Goal: Task Accomplishment & Management: Use online tool/utility

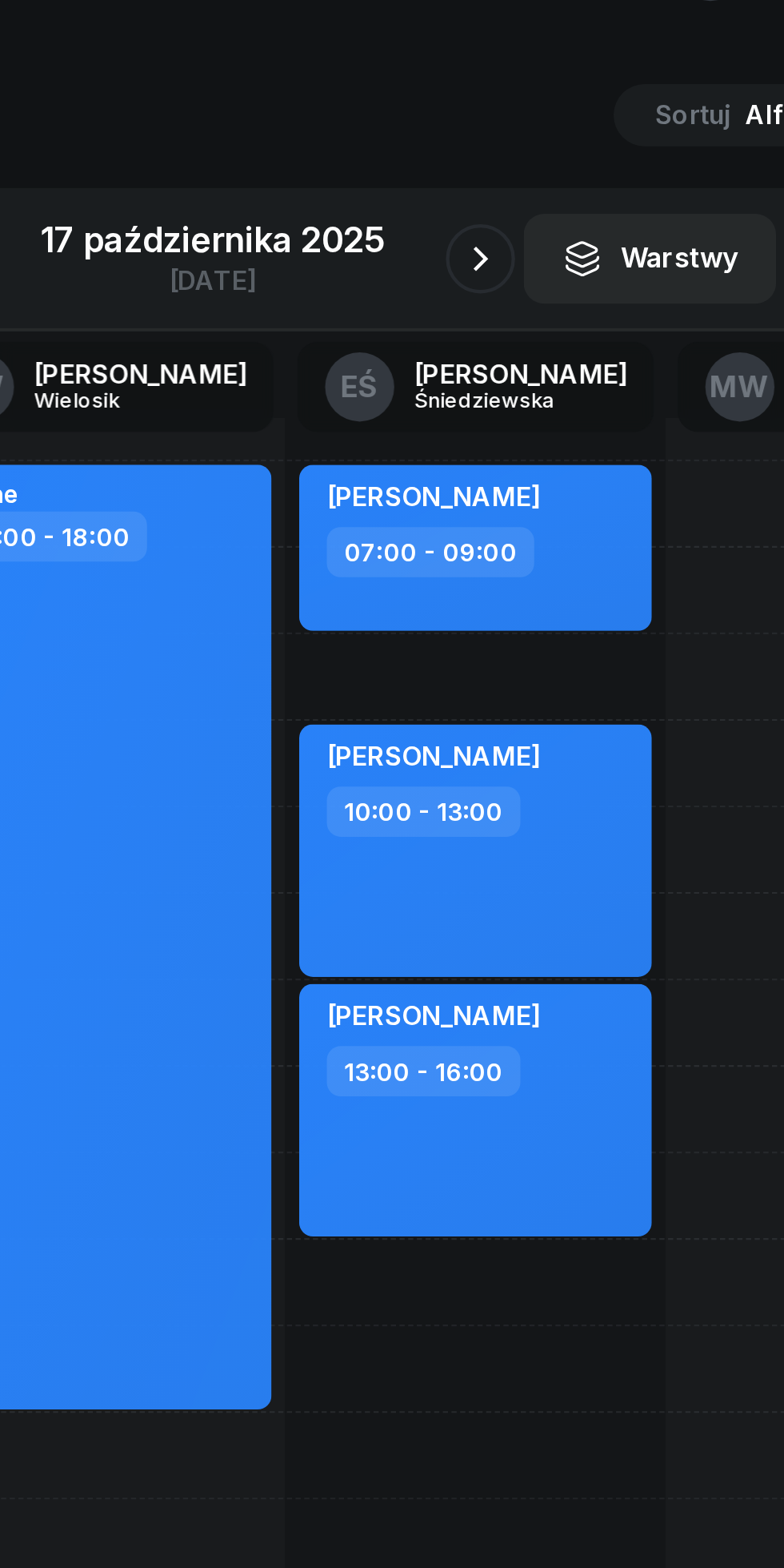
click at [516, 181] on icon "button" at bounding box center [516, 175] width 19 height 19
click at [506, 182] on button "button" at bounding box center [516, 175] width 32 height 32
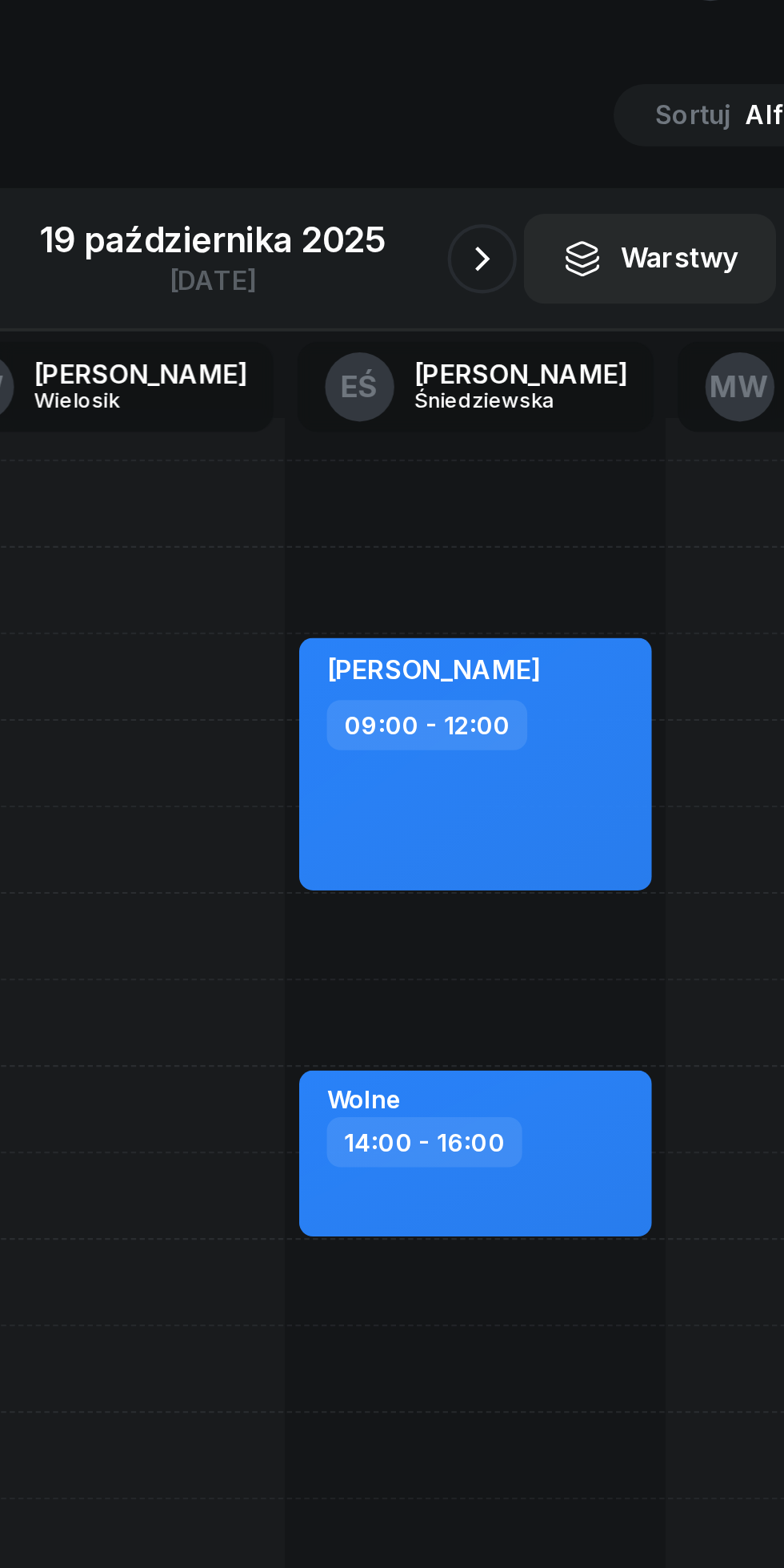
click at [509, 181] on icon "button" at bounding box center [517, 175] width 19 height 19
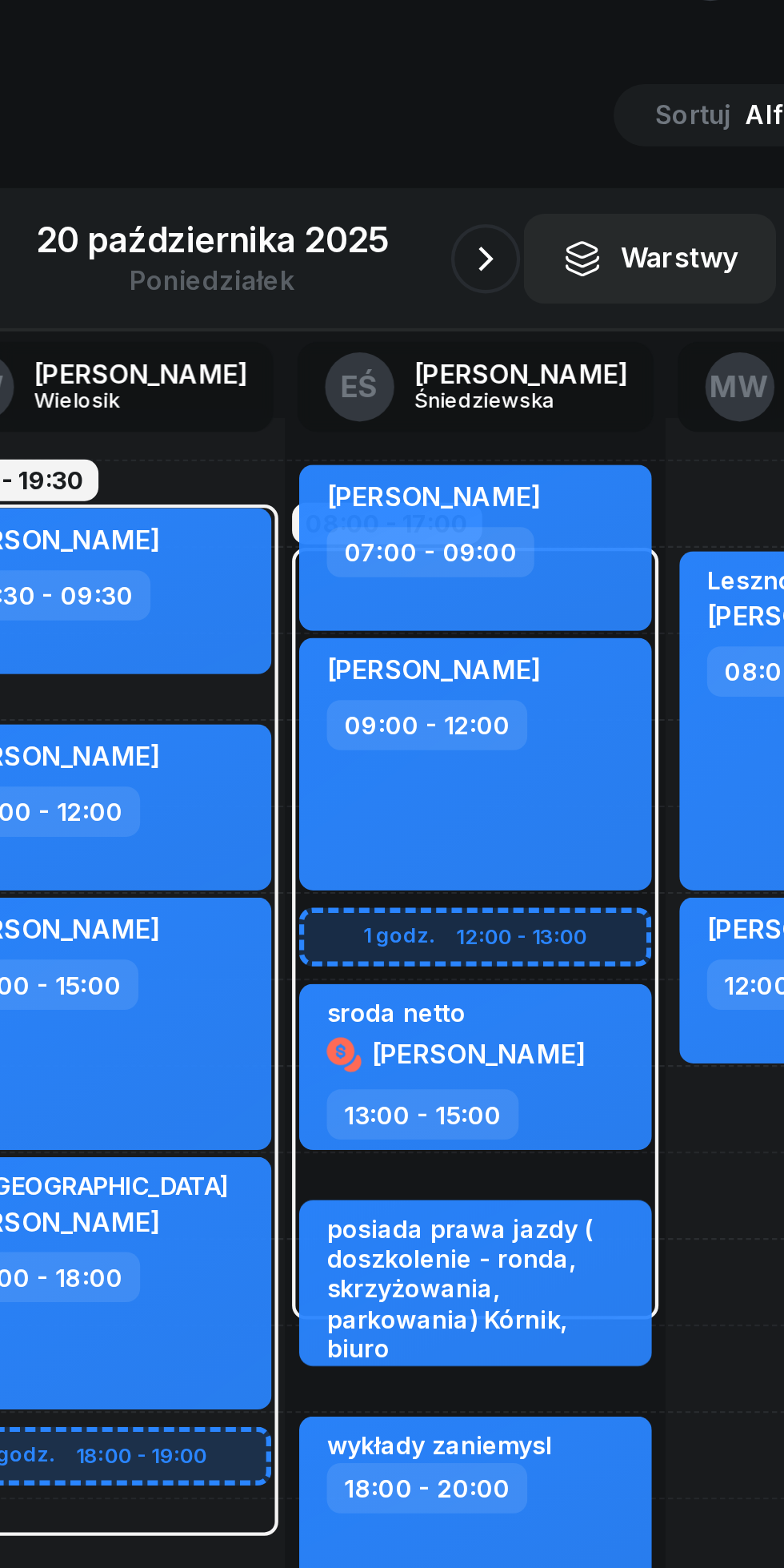
click at [519, 177] on icon "button" at bounding box center [518, 175] width 6 height 11
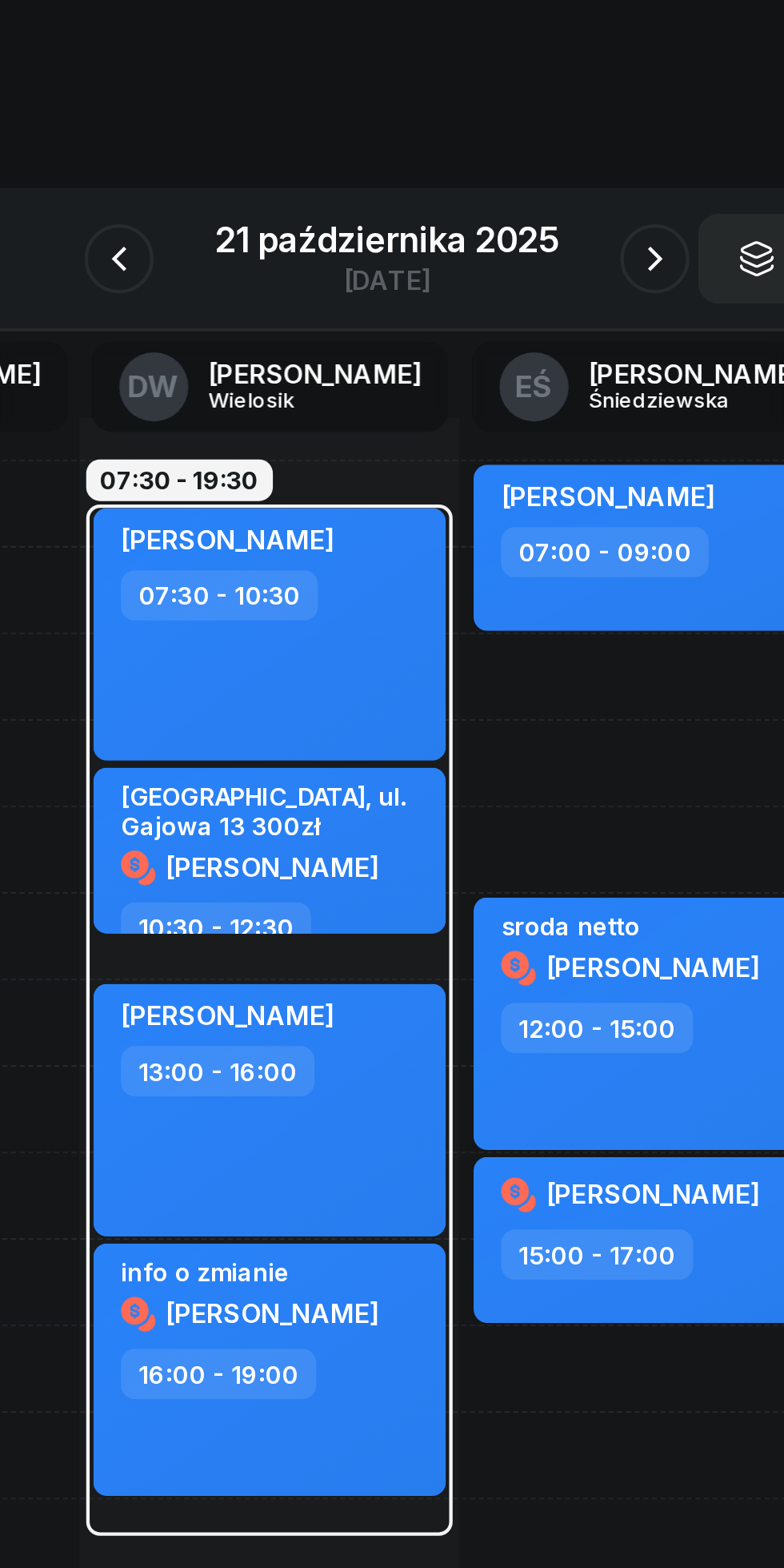
click at [269, 174] on icon "button" at bounding box center [267, 175] width 19 height 19
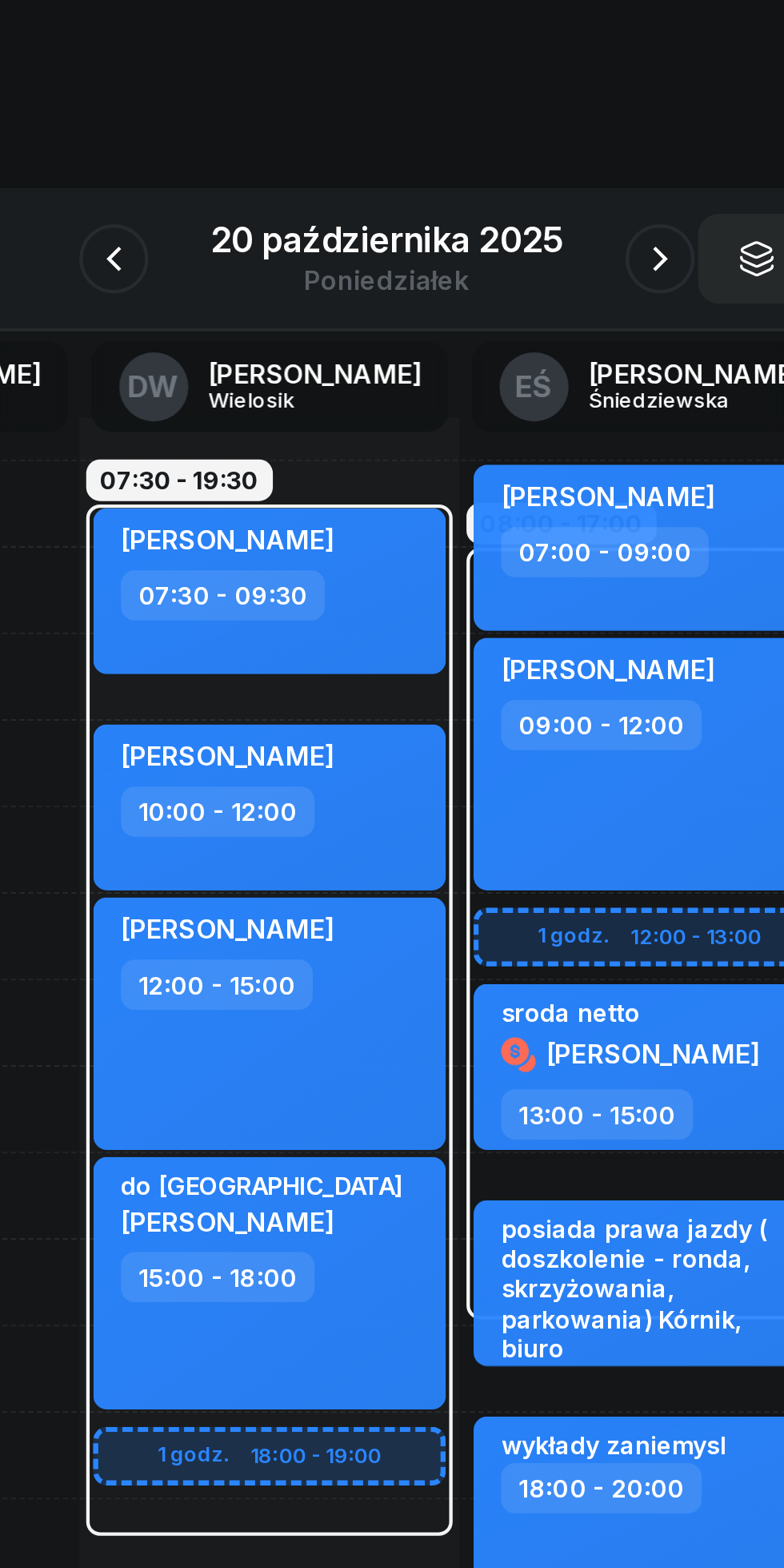
click at [266, 167] on icon "button" at bounding box center [266, 175] width 19 height 19
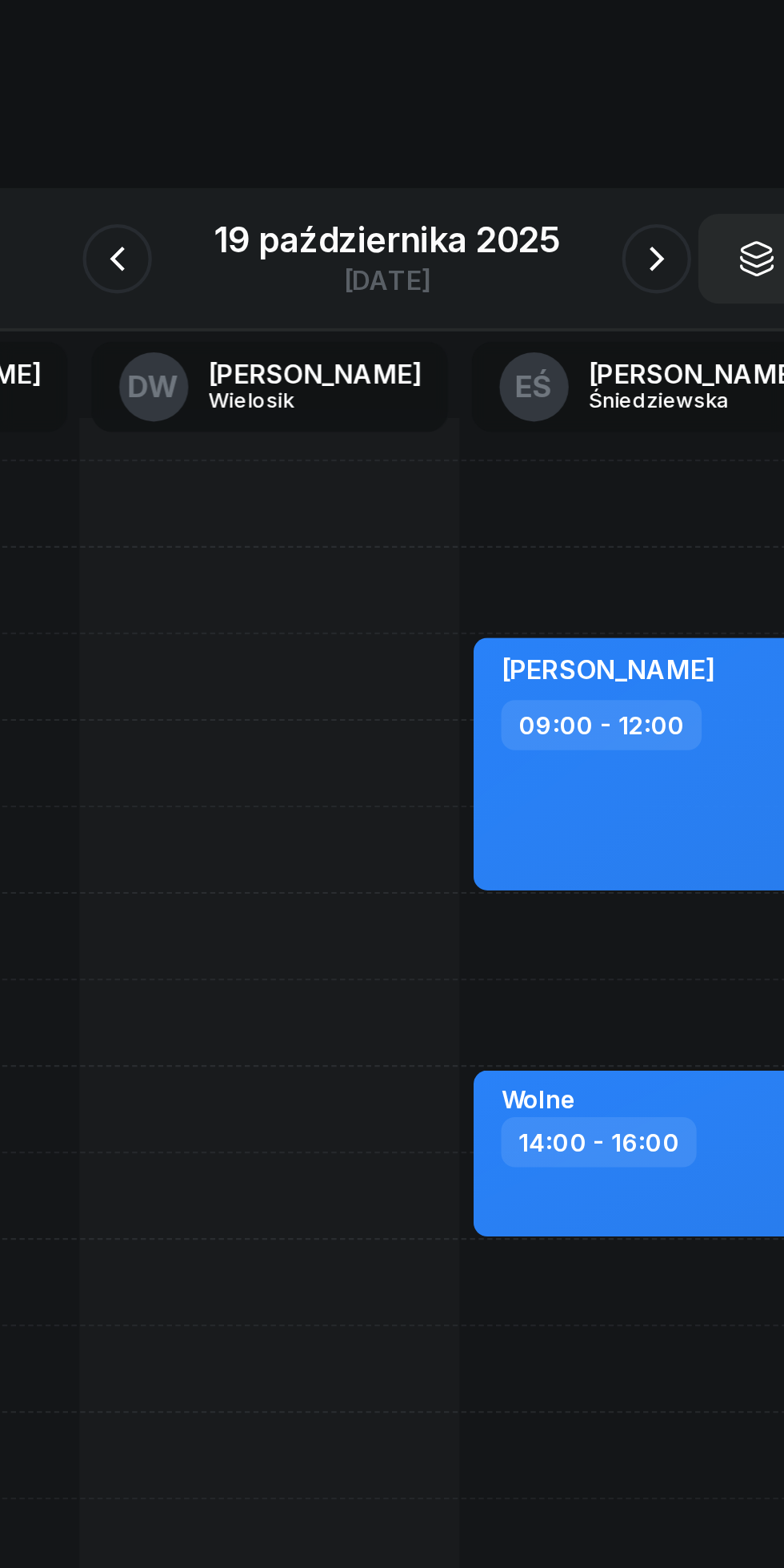
click at [263, 176] on icon "button" at bounding box center [267, 175] width 19 height 19
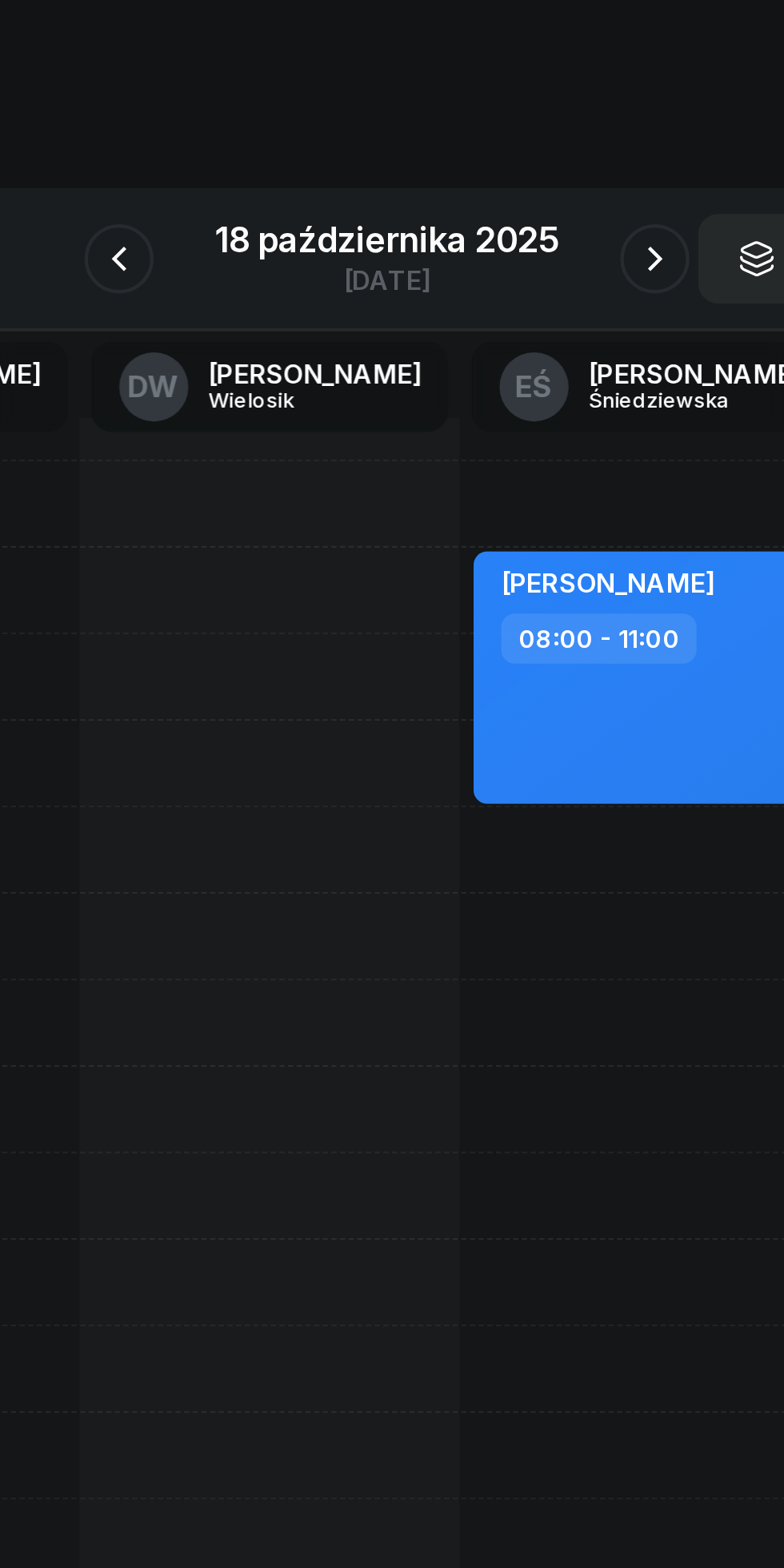
scroll to position [0, 22]
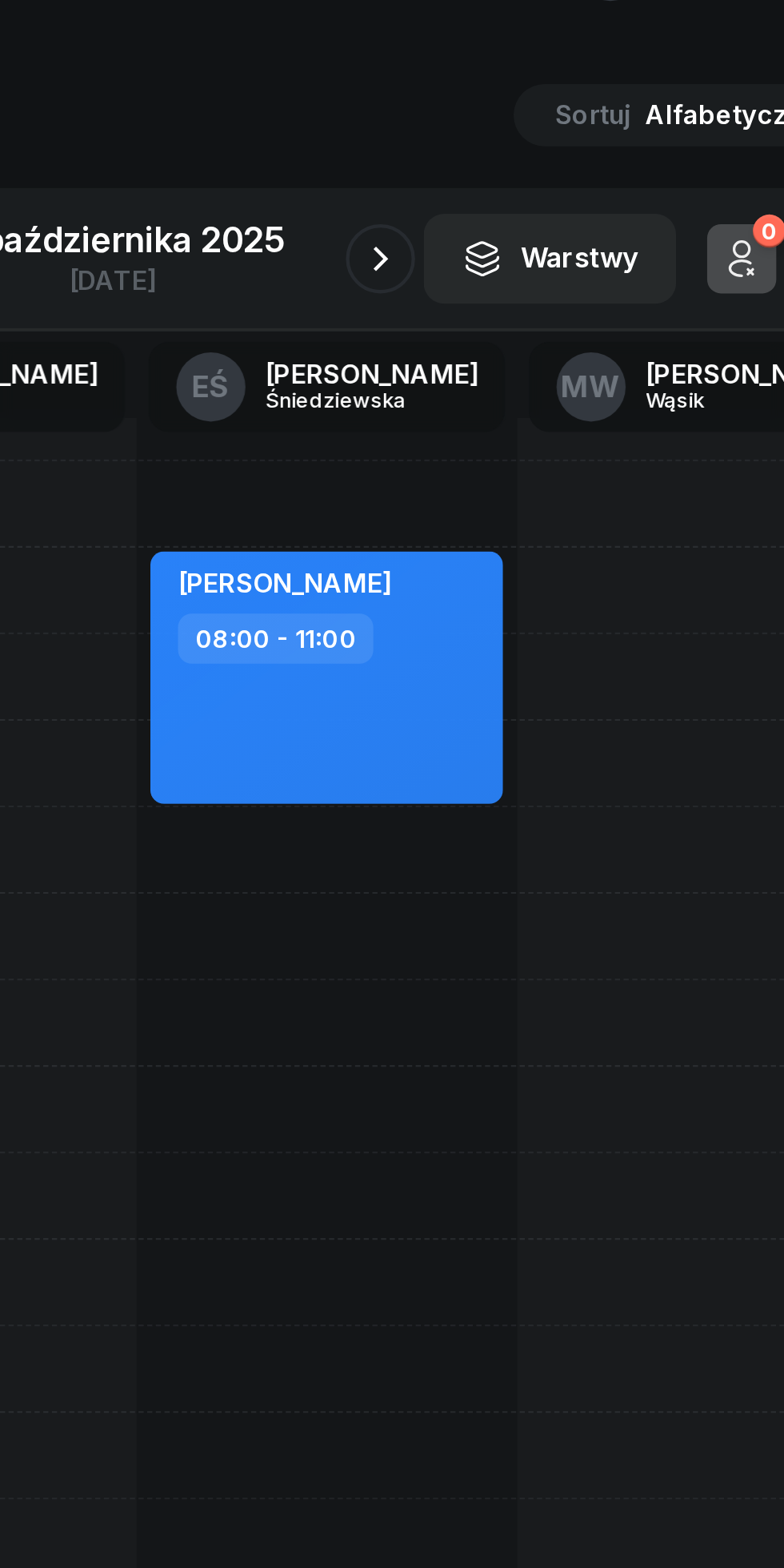
click at [511, 181] on icon "button" at bounding box center [516, 175] width 19 height 19
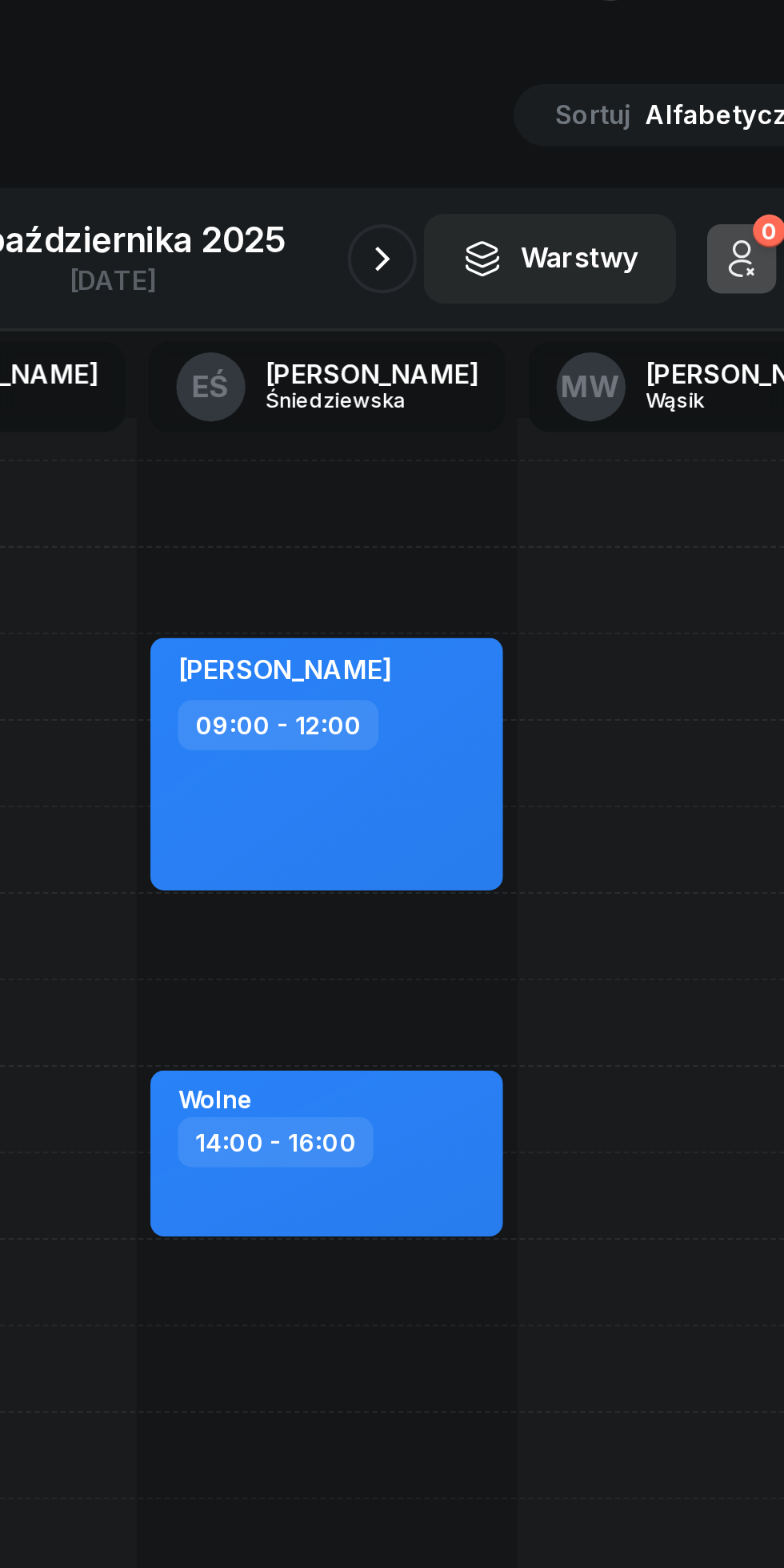
click at [516, 171] on icon "button" at bounding box center [517, 175] width 6 height 11
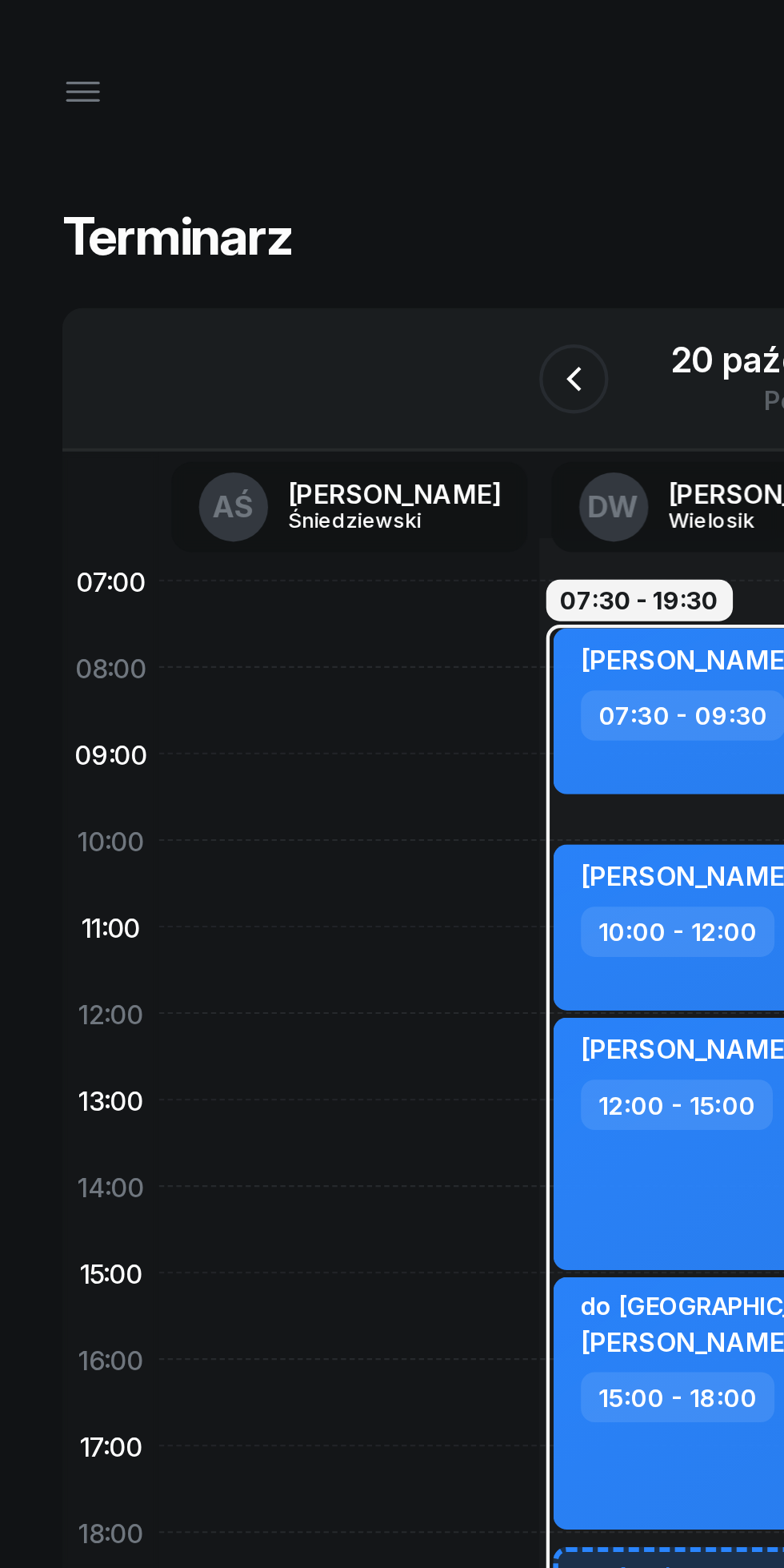
click at [48, 38] on icon "button" at bounding box center [38, 42] width 19 height 19
